Goal: Find specific page/section: Find specific page/section

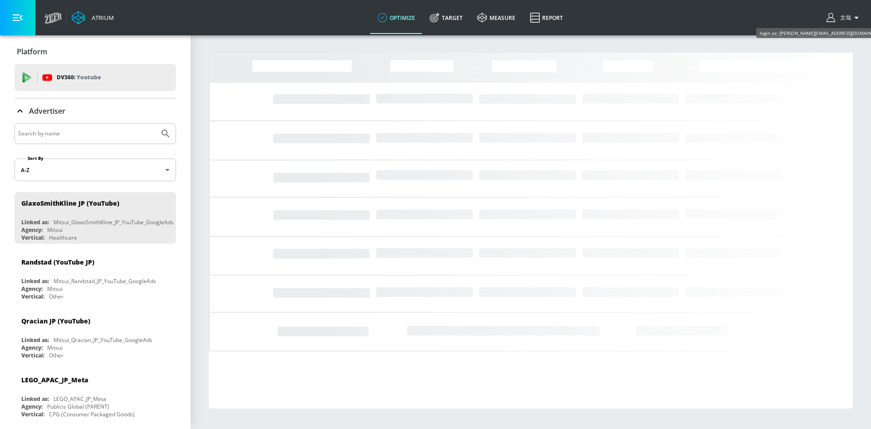
click at [845, 16] on span "文哉" at bounding box center [843, 18] width 15 height 8
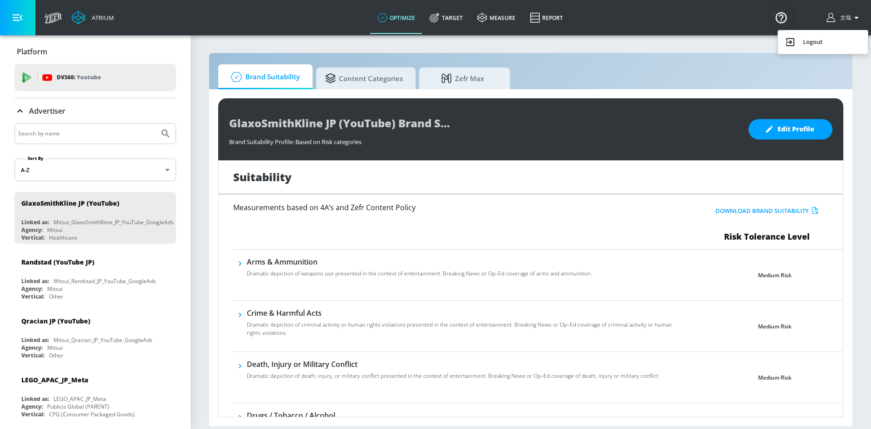
click at [854, 18] on div at bounding box center [435, 214] width 871 height 429
click at [854, 18] on icon "button" at bounding box center [856, 17] width 11 height 11
click at [807, 17] on div at bounding box center [435, 214] width 871 height 429
click at [834, 19] on icon "button" at bounding box center [830, 17] width 9 height 9
click at [733, 40] on div at bounding box center [435, 214] width 871 height 429
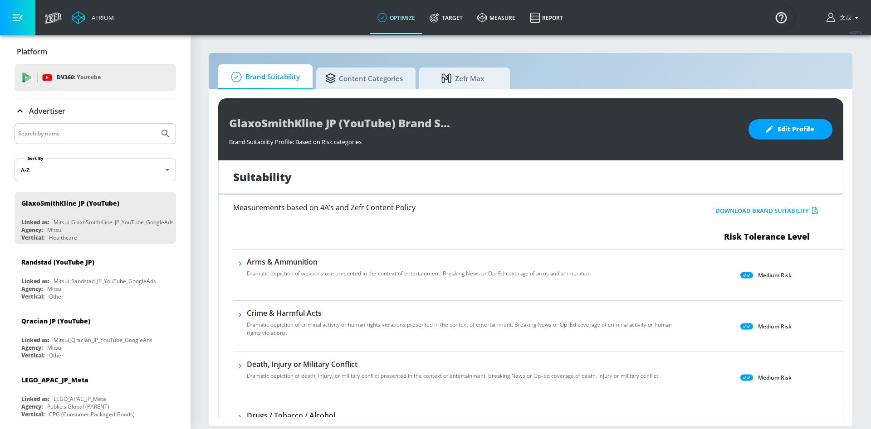
click at [779, 14] on img "Open Resource Center" at bounding box center [780, 17] width 25 height 25
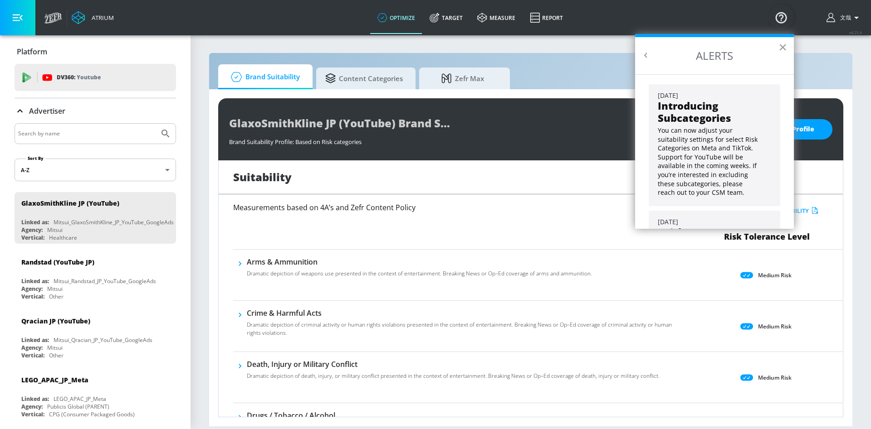
click at [784, 48] on button "×" at bounding box center [782, 47] width 9 height 15
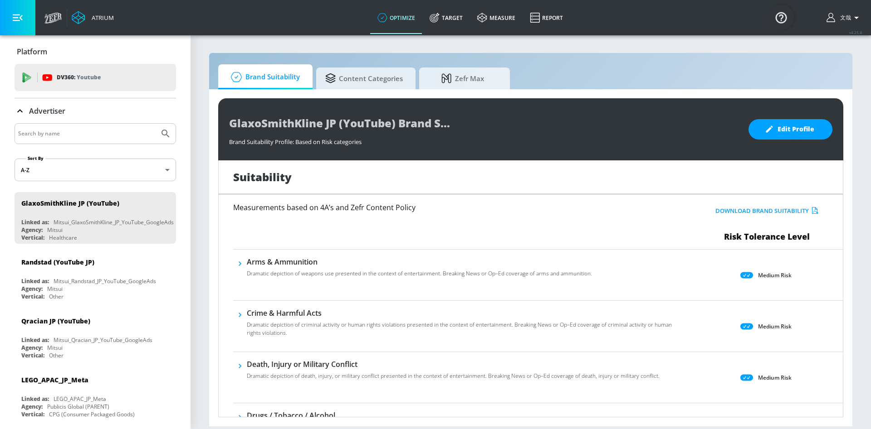
click at [12, 17] on button "button" at bounding box center [17, 17] width 35 height 35
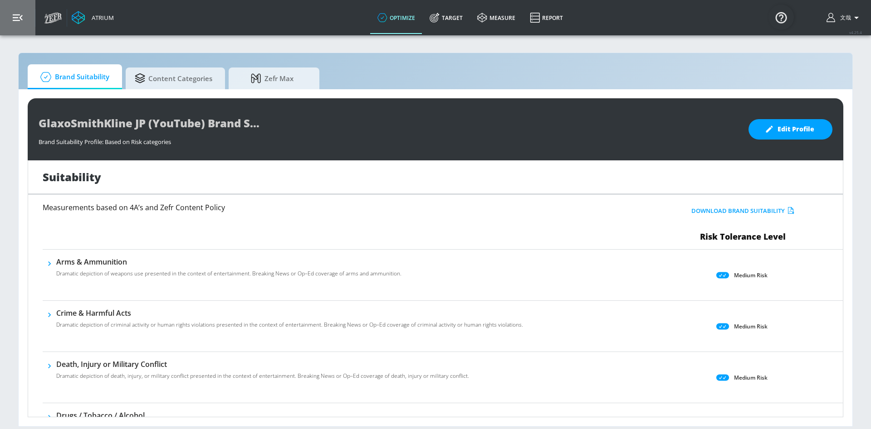
click at [12, 17] on button "button" at bounding box center [17, 17] width 35 height 35
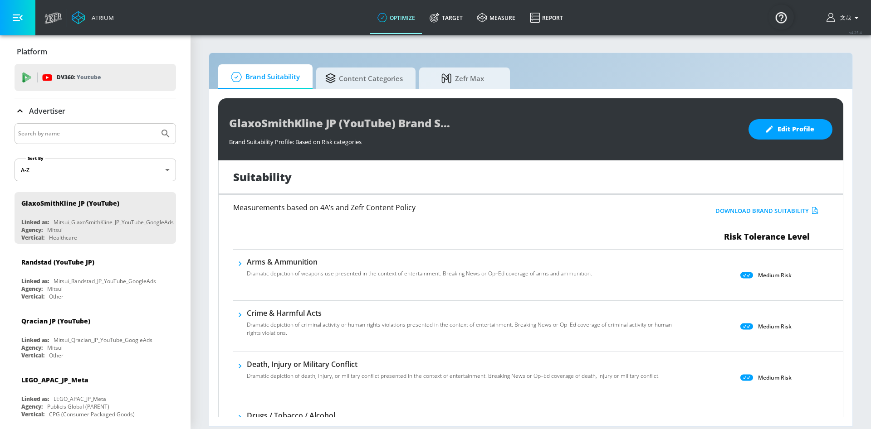
click at [51, 18] on icon at bounding box center [53, 17] width 18 height 11
